Goal: Task Accomplishment & Management: Manage account settings

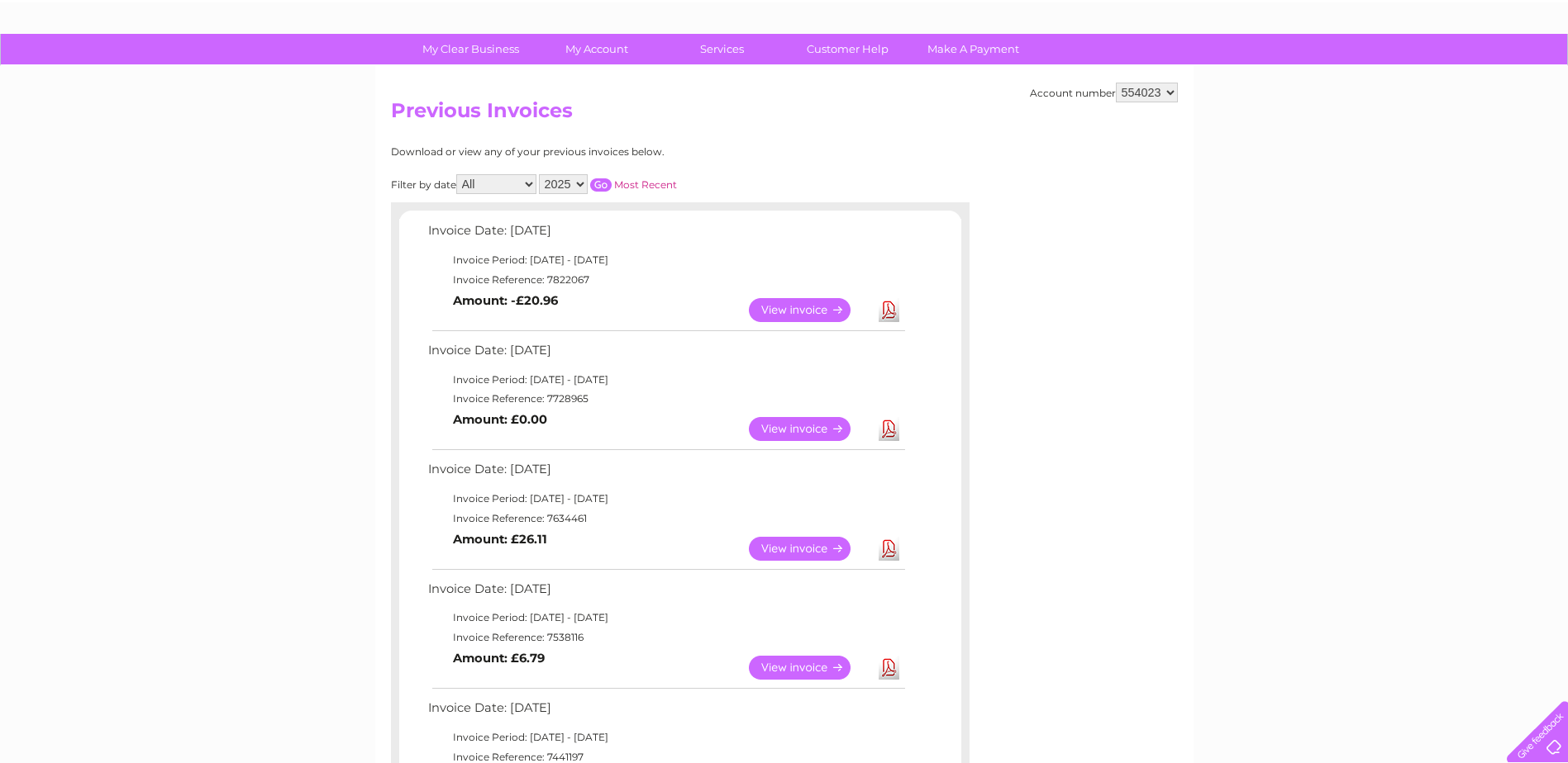
scroll to position [83, 0]
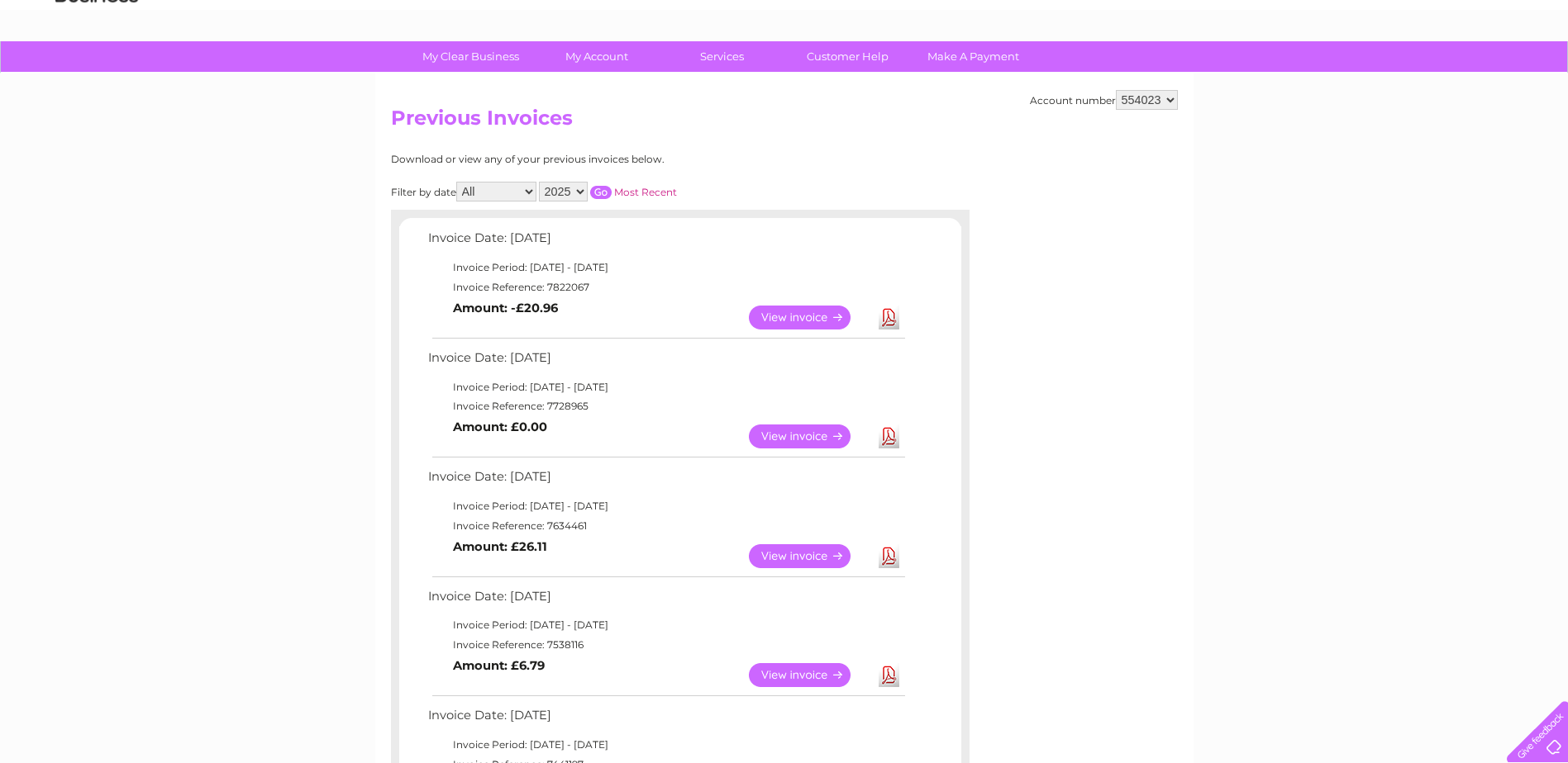
click at [582, 191] on select "2025 2024 2023 2022" at bounding box center [563, 192] width 49 height 20
select select "2024"
click at [541, 182] on select "2025 2024 2023 2022" at bounding box center [563, 192] width 49 height 20
click at [600, 191] on input "button" at bounding box center [601, 192] width 22 height 13
click at [787, 318] on link "View" at bounding box center [810, 317] width 121 height 24
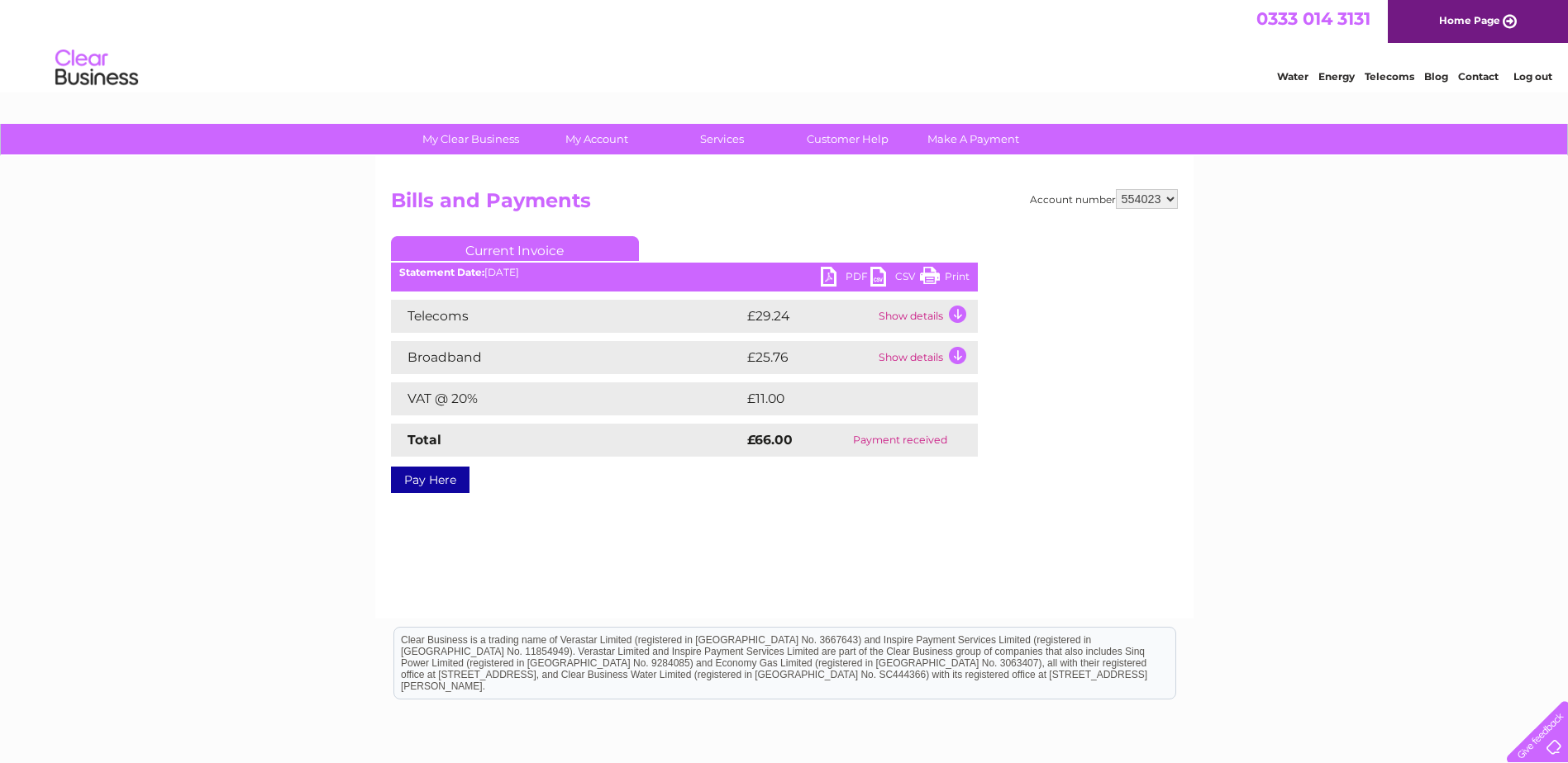
click at [432, 480] on link "Pay Here" at bounding box center [430, 480] width 79 height 27
click at [948, 277] on link "Print" at bounding box center [944, 279] width 49 height 24
click at [933, 277] on link "Print" at bounding box center [944, 279] width 49 height 24
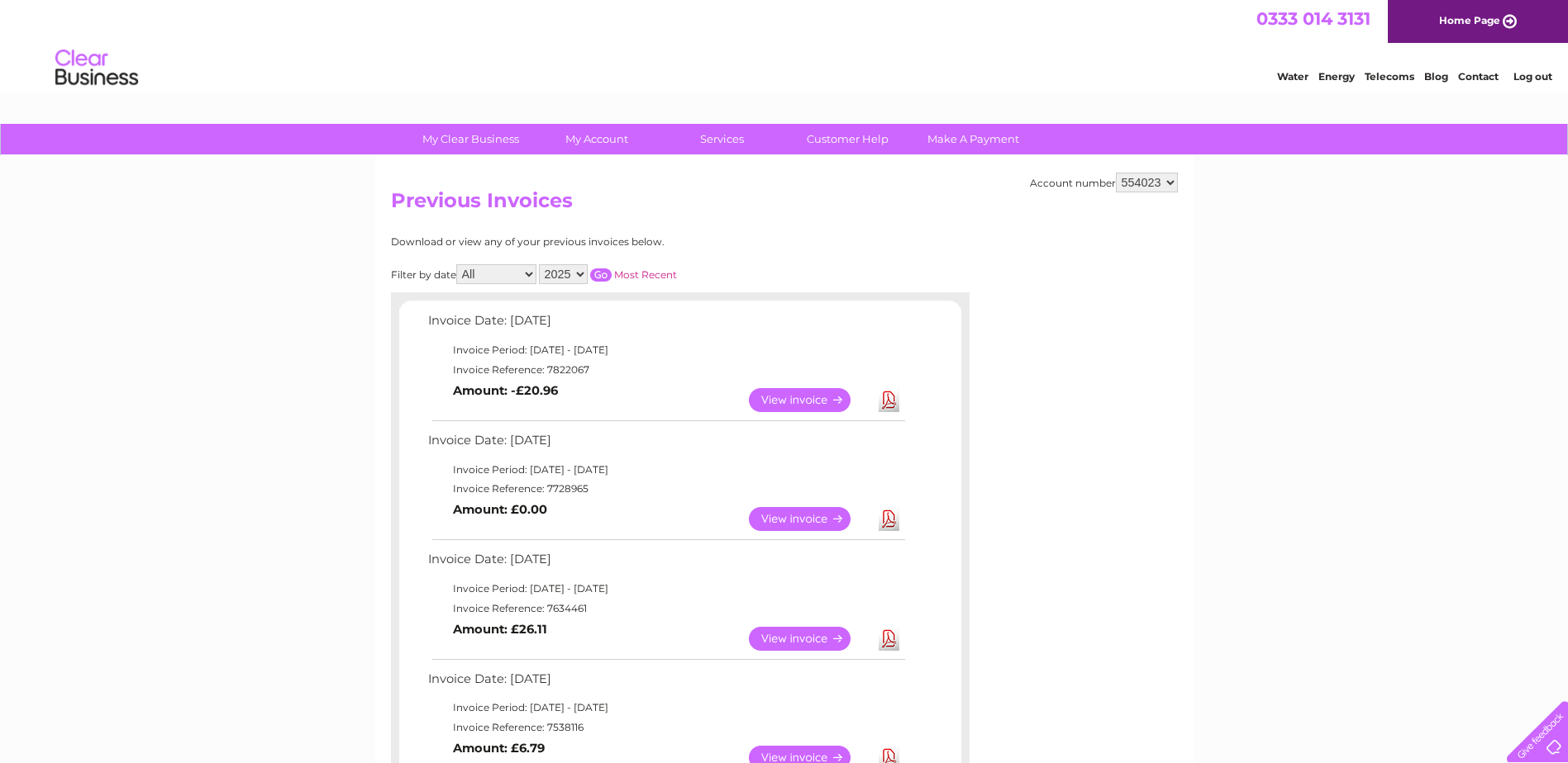
click at [581, 270] on select "2025 2024 2023 2022" at bounding box center [563, 274] width 49 height 20
select select "2024"
click at [541, 264] on select "2025 2024 2023 2022" at bounding box center [563, 274] width 49 height 20
click at [599, 274] on input "button" at bounding box center [601, 275] width 22 height 13
click at [789, 396] on link "View" at bounding box center [810, 400] width 121 height 24
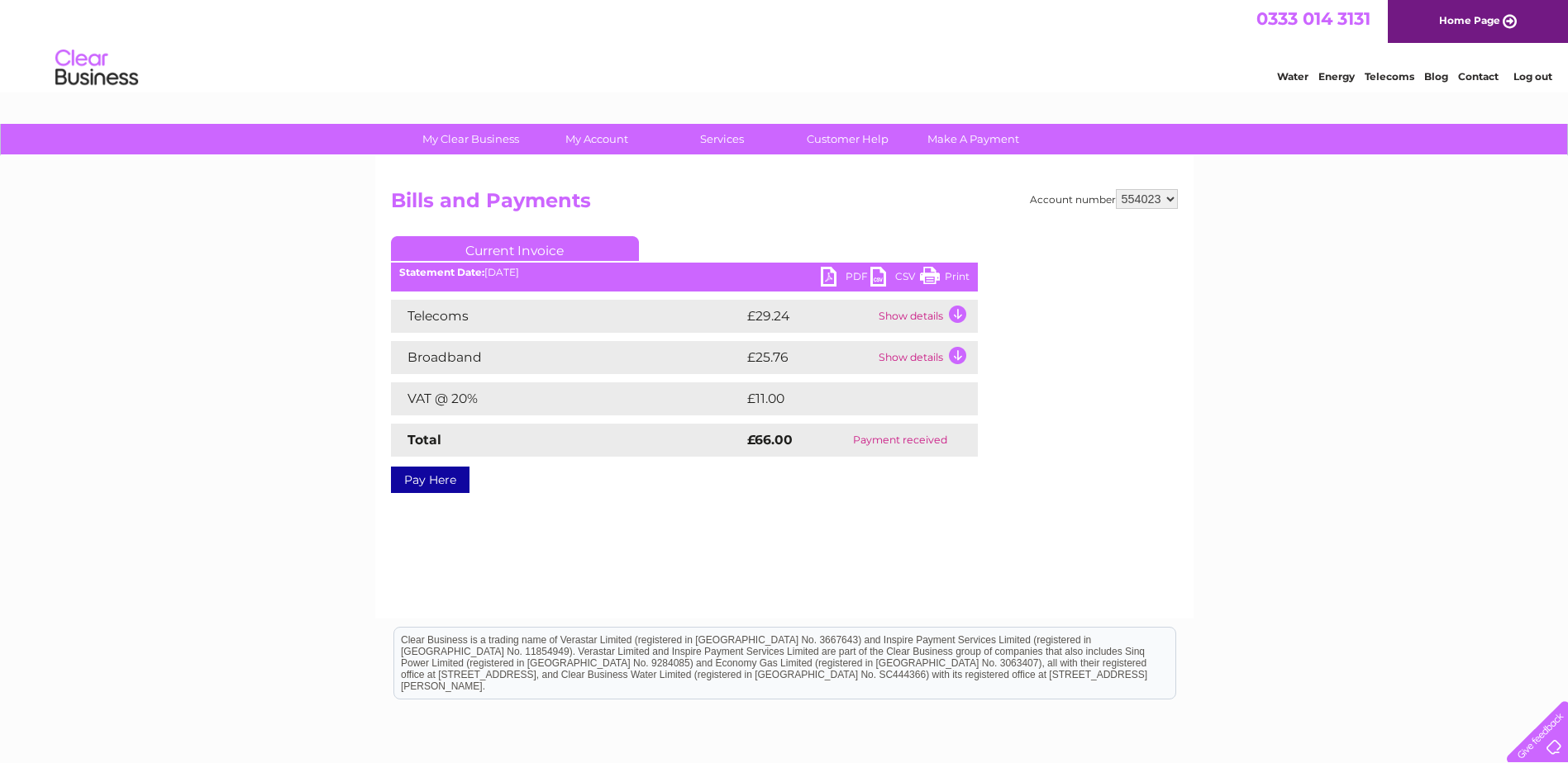
click at [937, 274] on link "Print" at bounding box center [944, 279] width 49 height 24
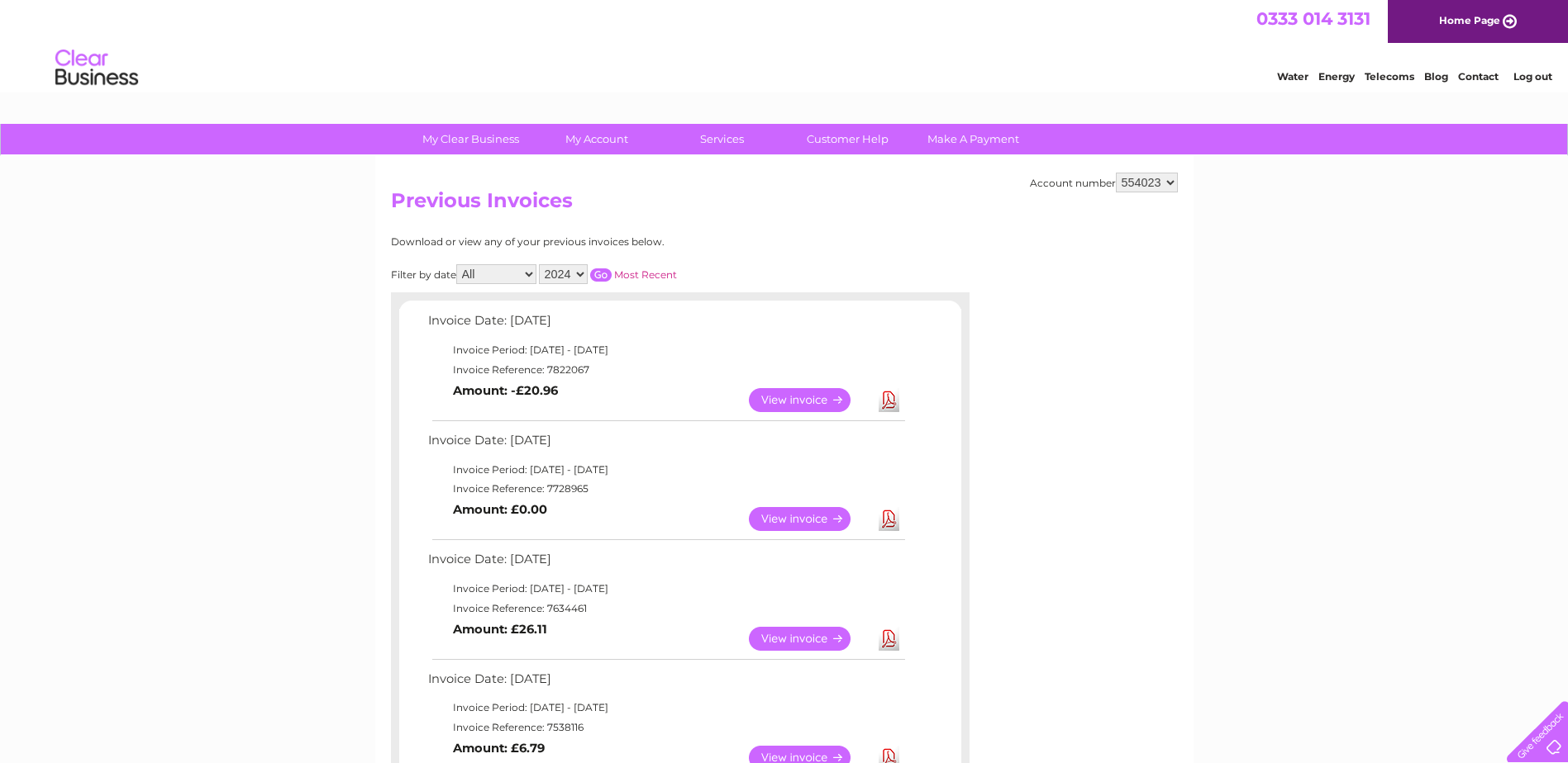
click at [577, 268] on select "2025 2024 2023 2022" at bounding box center [563, 274] width 49 height 20
select select "2025"
click at [541, 264] on select "2025 2024 2023 2022" at bounding box center [563, 274] width 49 height 20
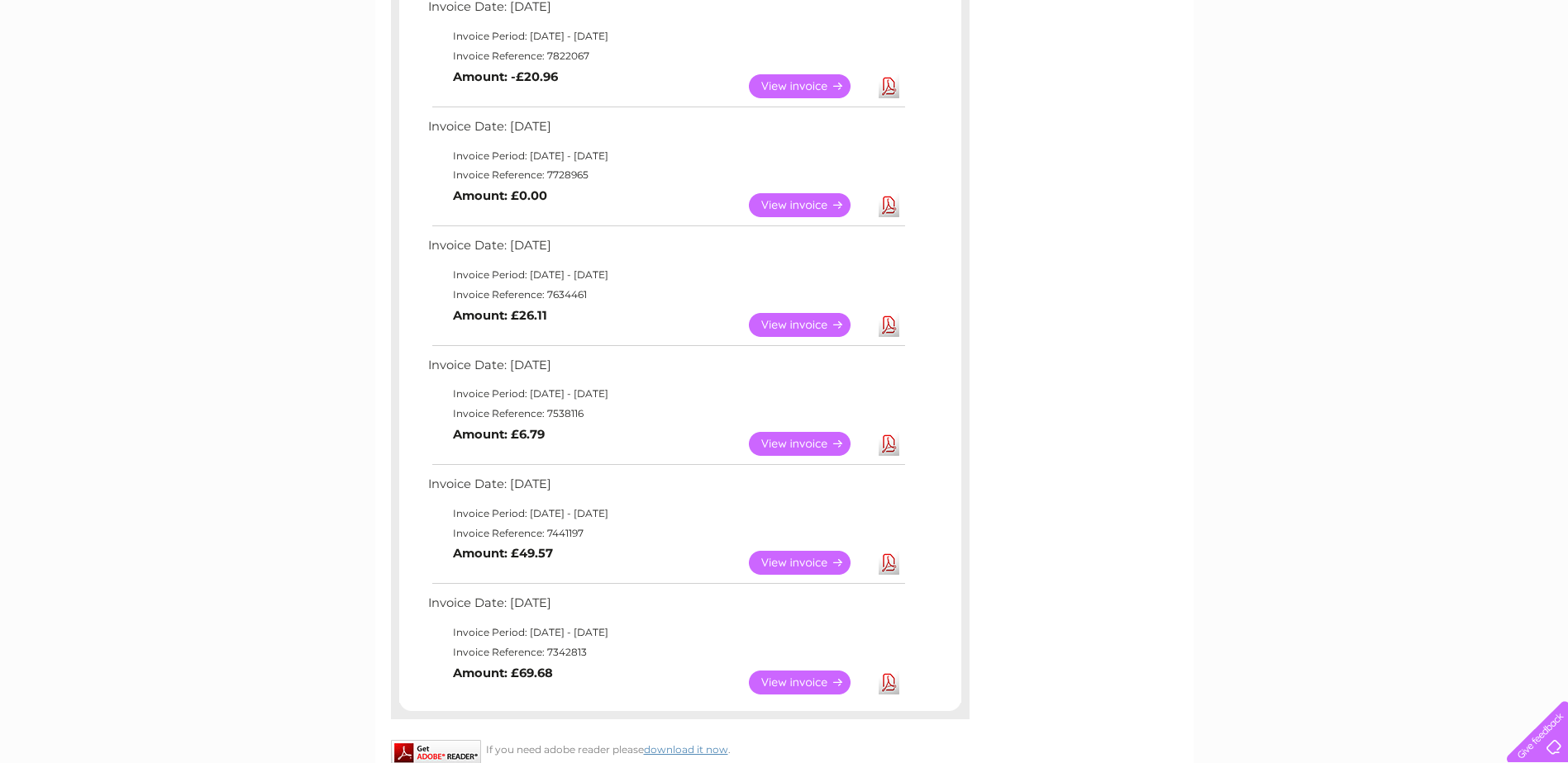
scroll to position [413, 0]
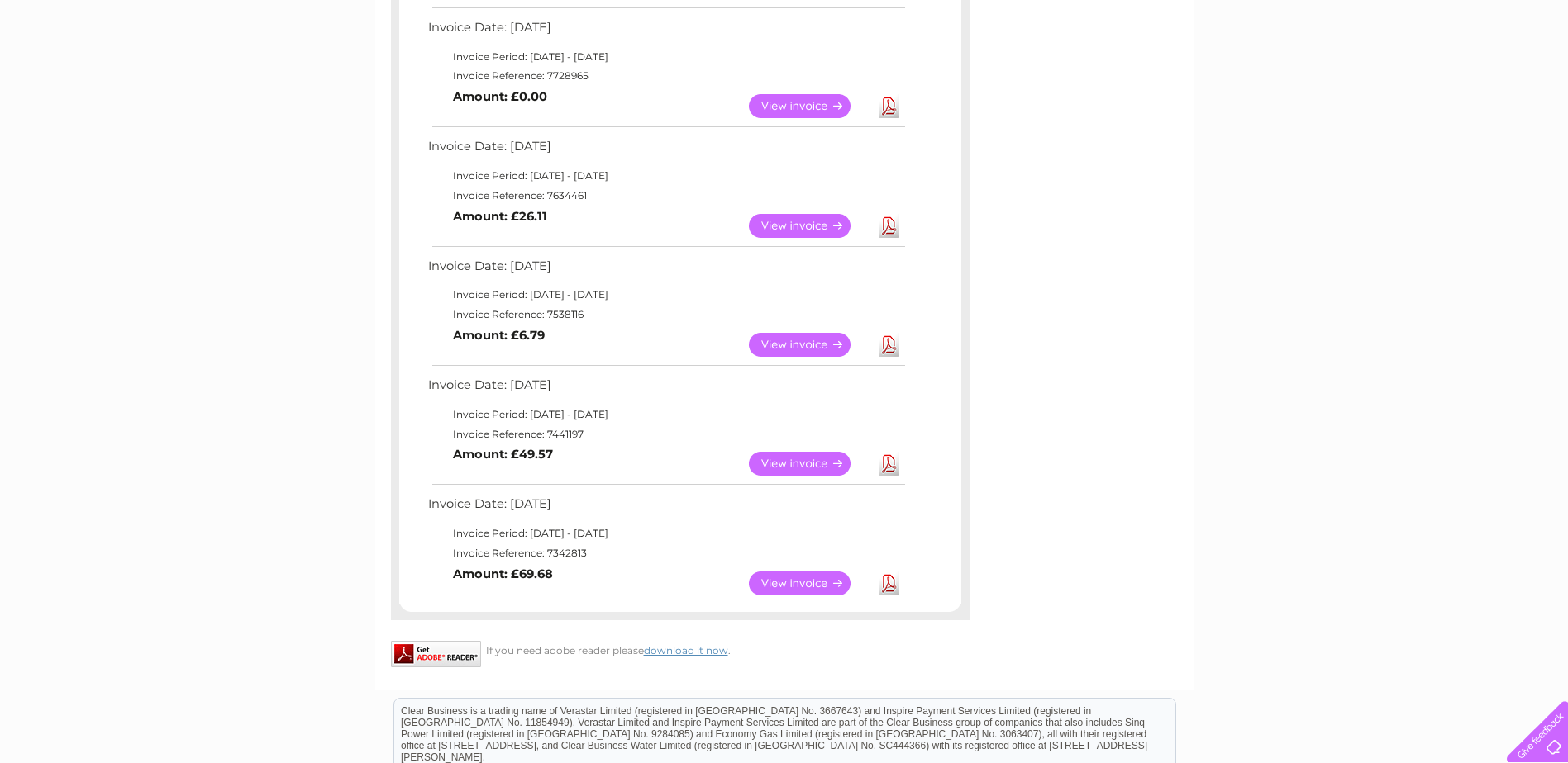
click at [791, 580] on link "View" at bounding box center [810, 583] width 121 height 24
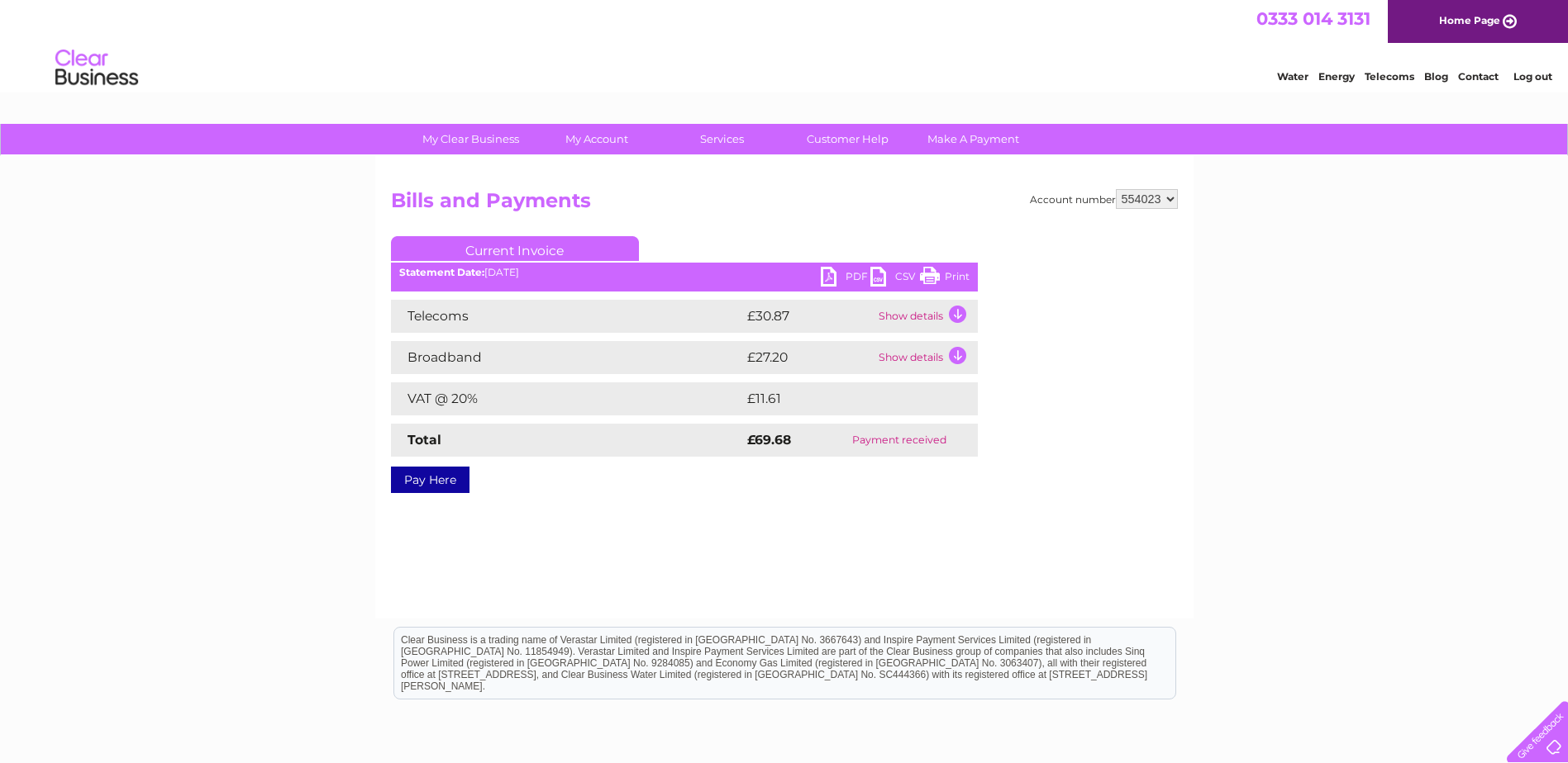
click at [930, 270] on link "Print" at bounding box center [944, 279] width 49 height 24
